Goal: Transaction & Acquisition: Purchase product/service

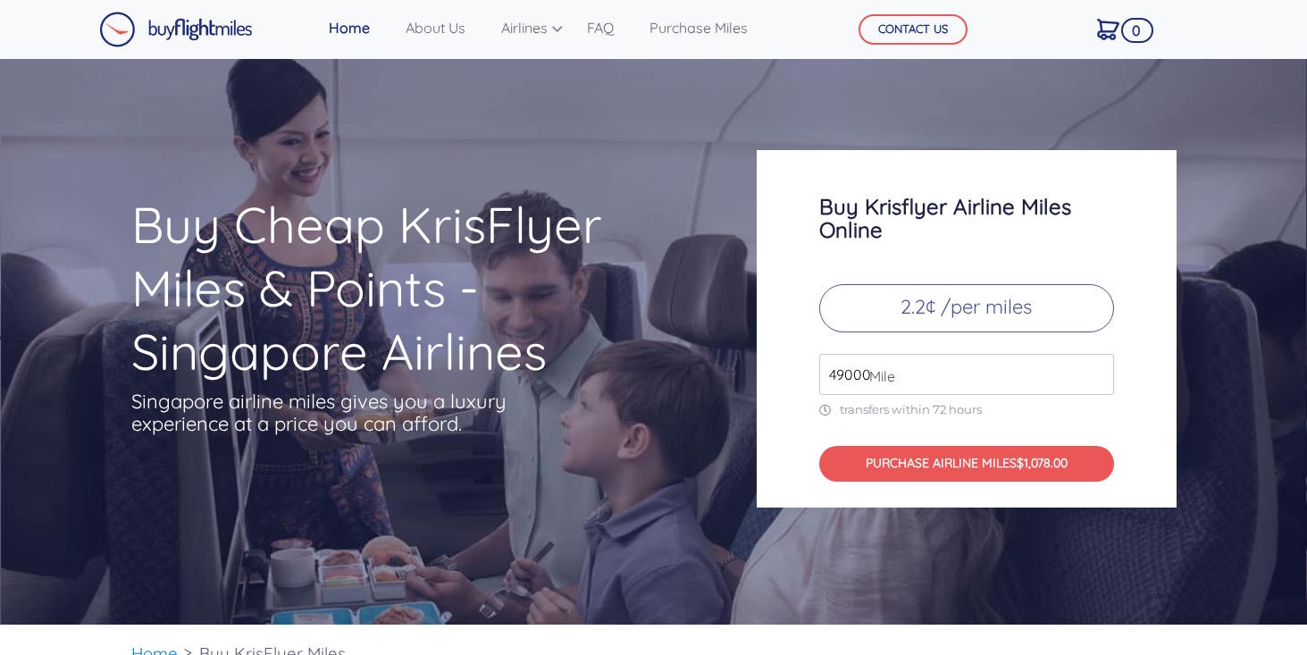
click at [870, 380] on span "Mile" at bounding box center [877, 375] width 35 height 21
drag, startPoint x: 885, startPoint y: 372, endPoint x: 769, endPoint y: 372, distance: 116.1
click at [769, 372] on div "Buy Krisflyer Airline Miles Online 2.2¢ /per miles 49000 Mile transfers within …" at bounding box center [966, 328] width 420 height 357
click at [838, 372] on input "49000" at bounding box center [966, 374] width 295 height 41
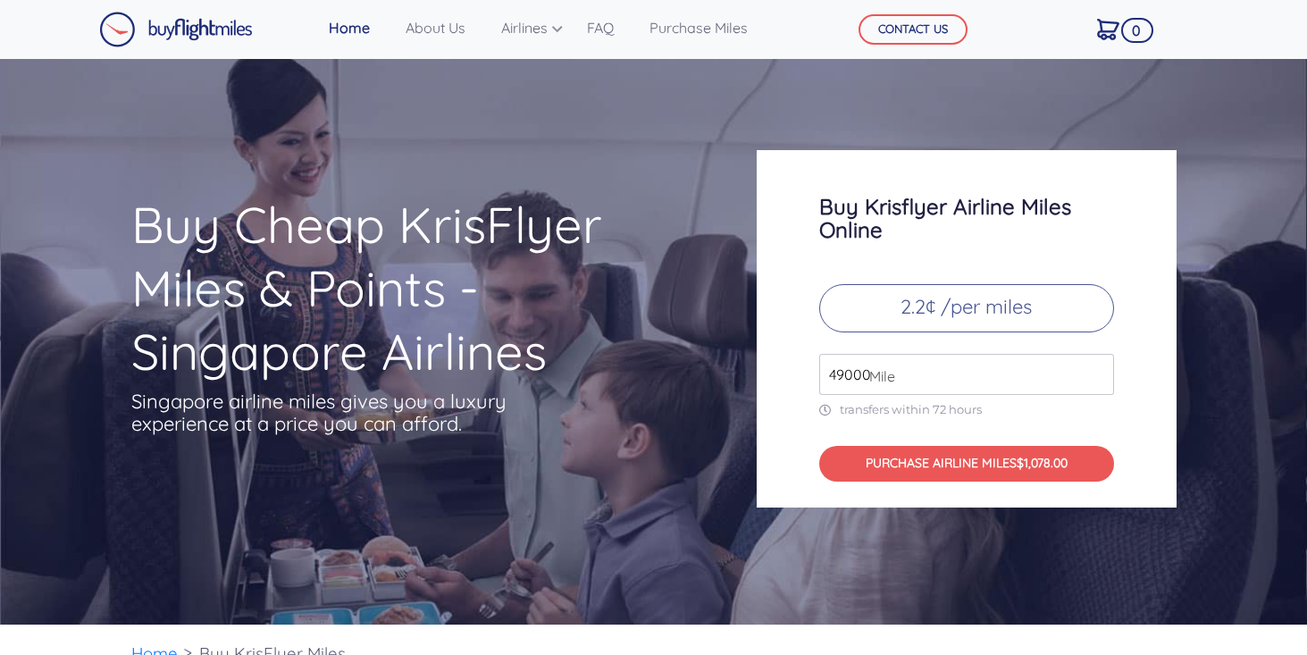
click at [838, 372] on input "49000" at bounding box center [966, 374] width 295 height 41
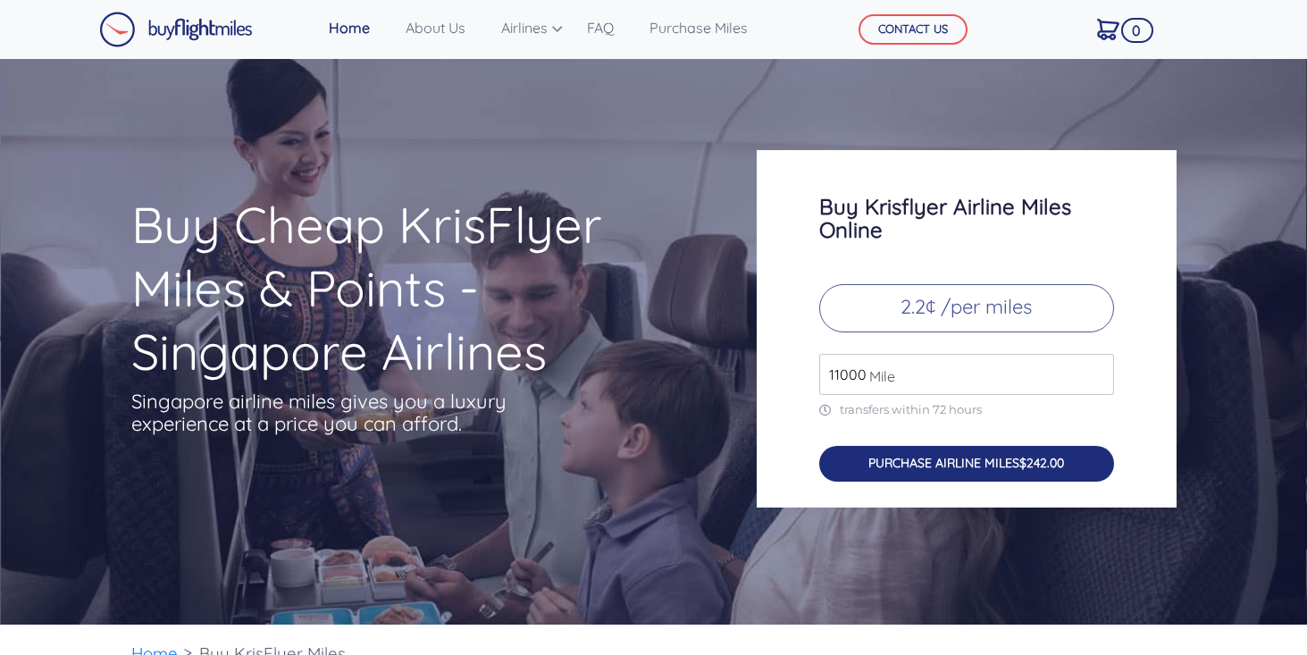
click at [962, 464] on button "PURCHASE AIRLINE MILES $242.00" at bounding box center [966, 464] width 295 height 37
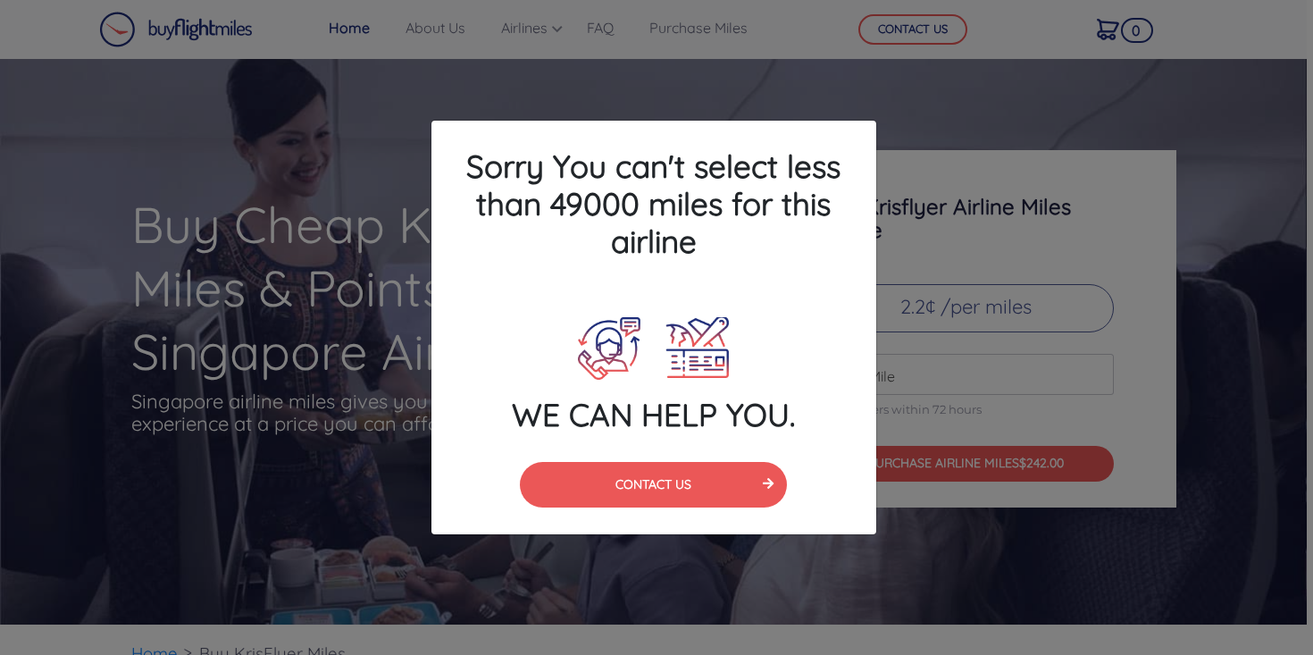
click at [917, 163] on div "Sorry You can't select less than 49000 miles for this airline WE CAN HELP YOU. …" at bounding box center [656, 327] width 1313 height 655
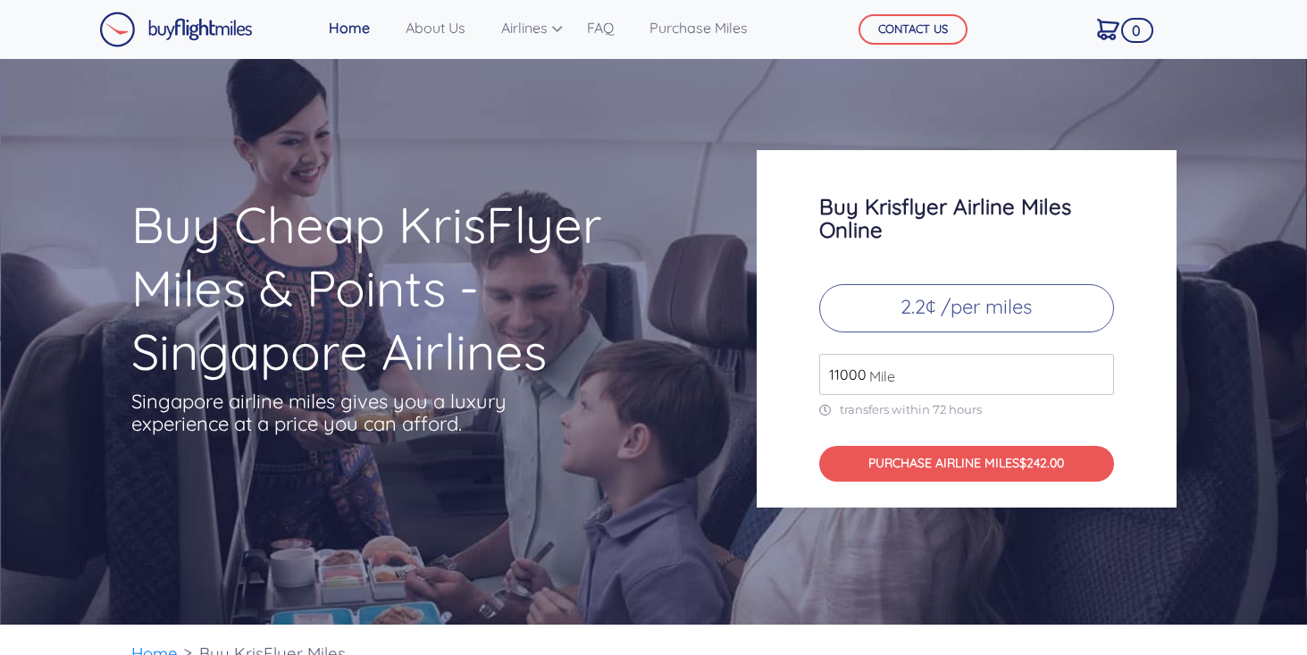
click at [853, 374] on input "11000" at bounding box center [966, 374] width 295 height 41
click at [861, 368] on span "Mile" at bounding box center [877, 375] width 35 height 21
click at [846, 379] on input "11000" at bounding box center [966, 374] width 295 height 41
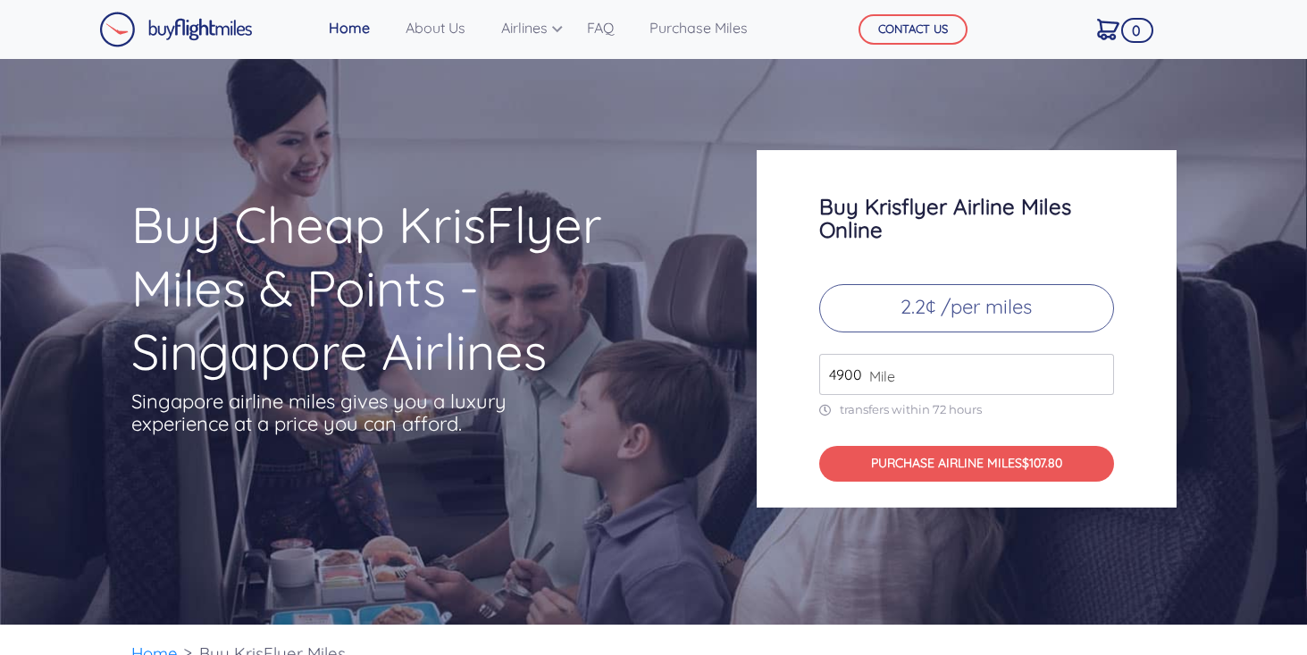
type input "49000"
